Goal: Find specific page/section: Find specific page/section

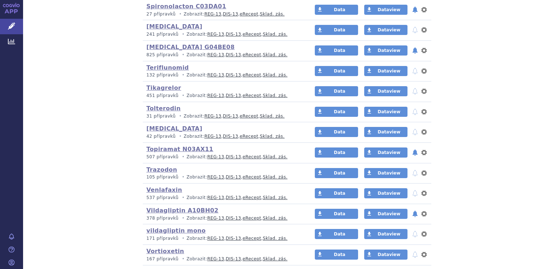
scroll to position [1559, 0]
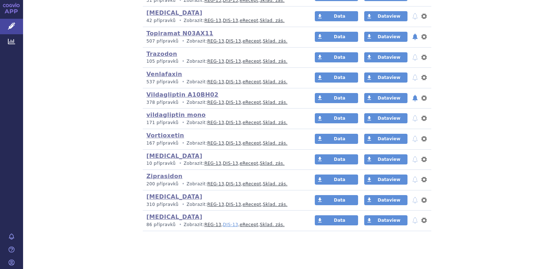
click at [223, 222] on link "DIS-13" at bounding box center [230, 224] width 15 height 5
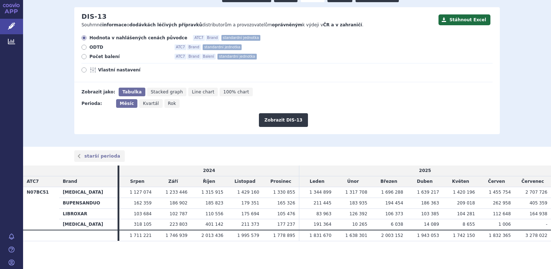
scroll to position [76, 0]
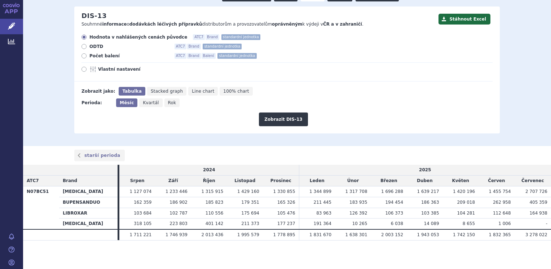
click at [83, 57] on icon at bounding box center [84, 55] width 5 height 5
click at [83, 57] on input "Počet balení ATC7 Brand Balení standardní jednotka" at bounding box center [84, 56] width 5 height 5
radio input "true"
click at [284, 119] on button "Zobrazit DIS-13" at bounding box center [283, 120] width 49 height 14
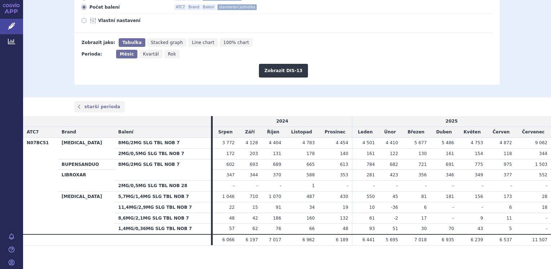
scroll to position [129, 0]
